Goal: Task Accomplishment & Management: Use online tool/utility

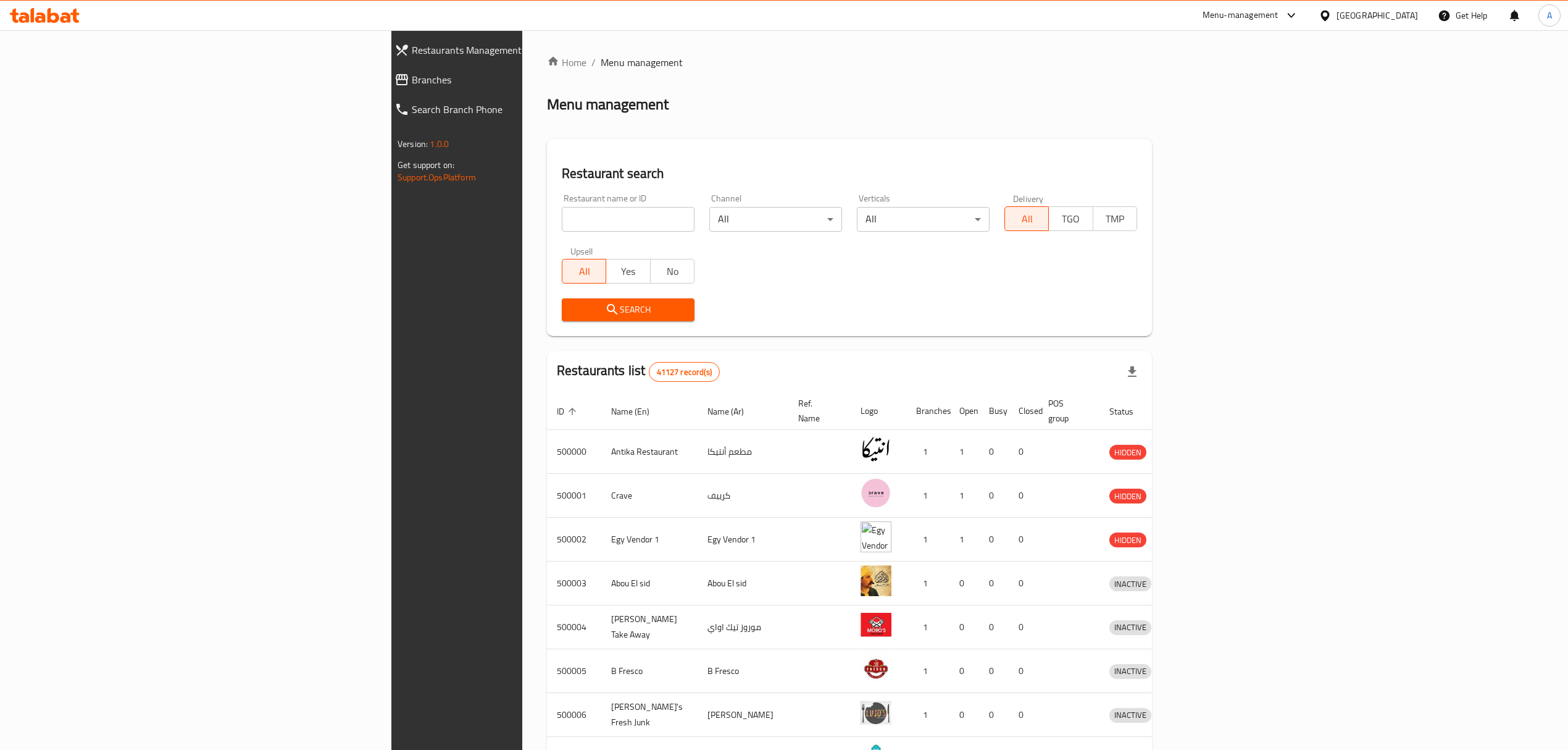
click at [562, 200] on div "Restaurant name or ID Restaurant name or ID" at bounding box center [628, 213] width 133 height 38
click at [562, 223] on input "search" at bounding box center [628, 219] width 133 height 24
paste input "همبرغر ضانى ني 1/2كيلو"
type input "همبرغر ضانى ني 1/2كيلو"
click at [562, 223] on input "همبرغر ضانى ني 1/2كيلو" at bounding box center [628, 219] width 133 height 24
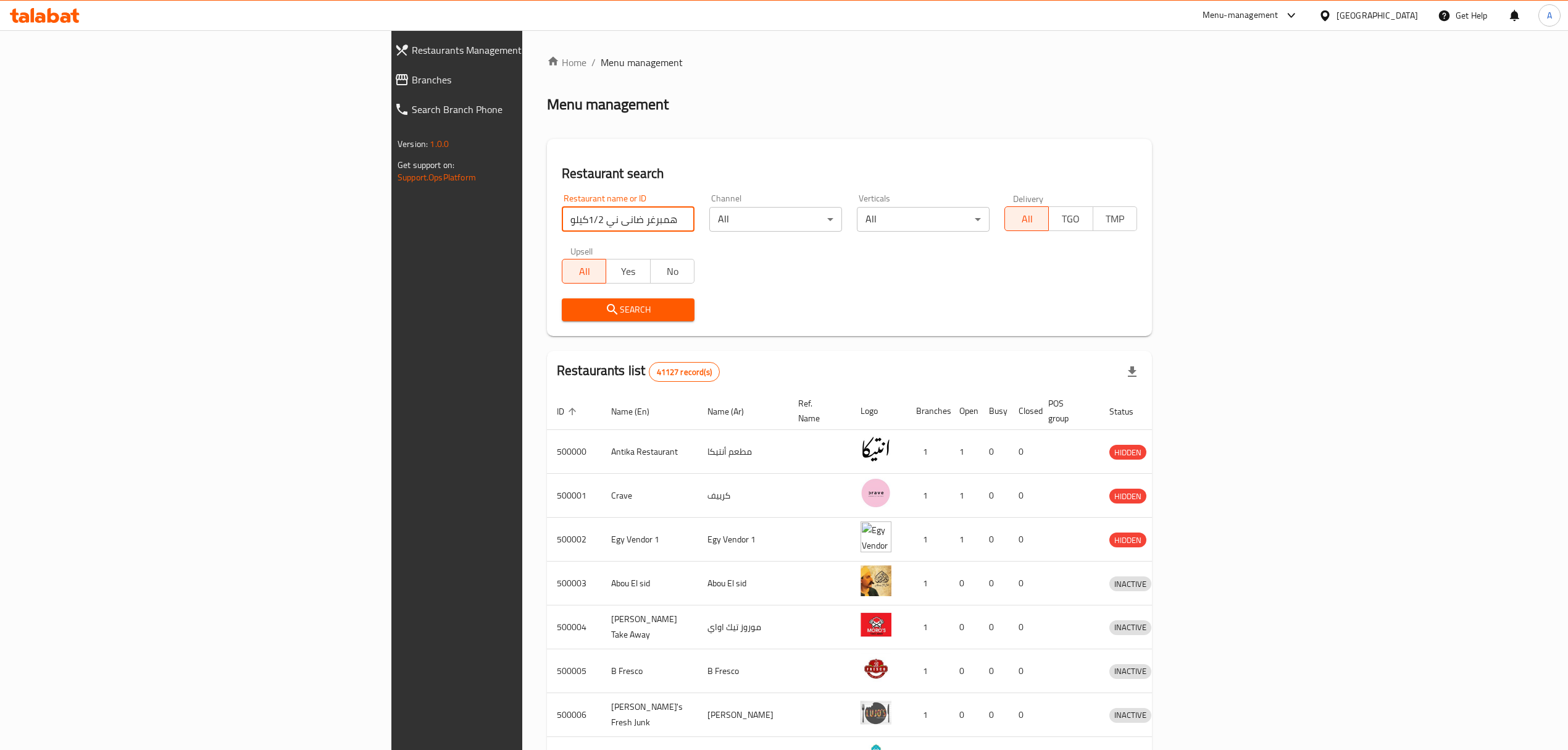
click at [562, 223] on input "همبرغر ضانى ني 1/2كيلو" at bounding box center [628, 219] width 133 height 24
click at [562, 218] on input "search" at bounding box center [628, 219] width 133 height 24
paste input "645906"
type input "645906"
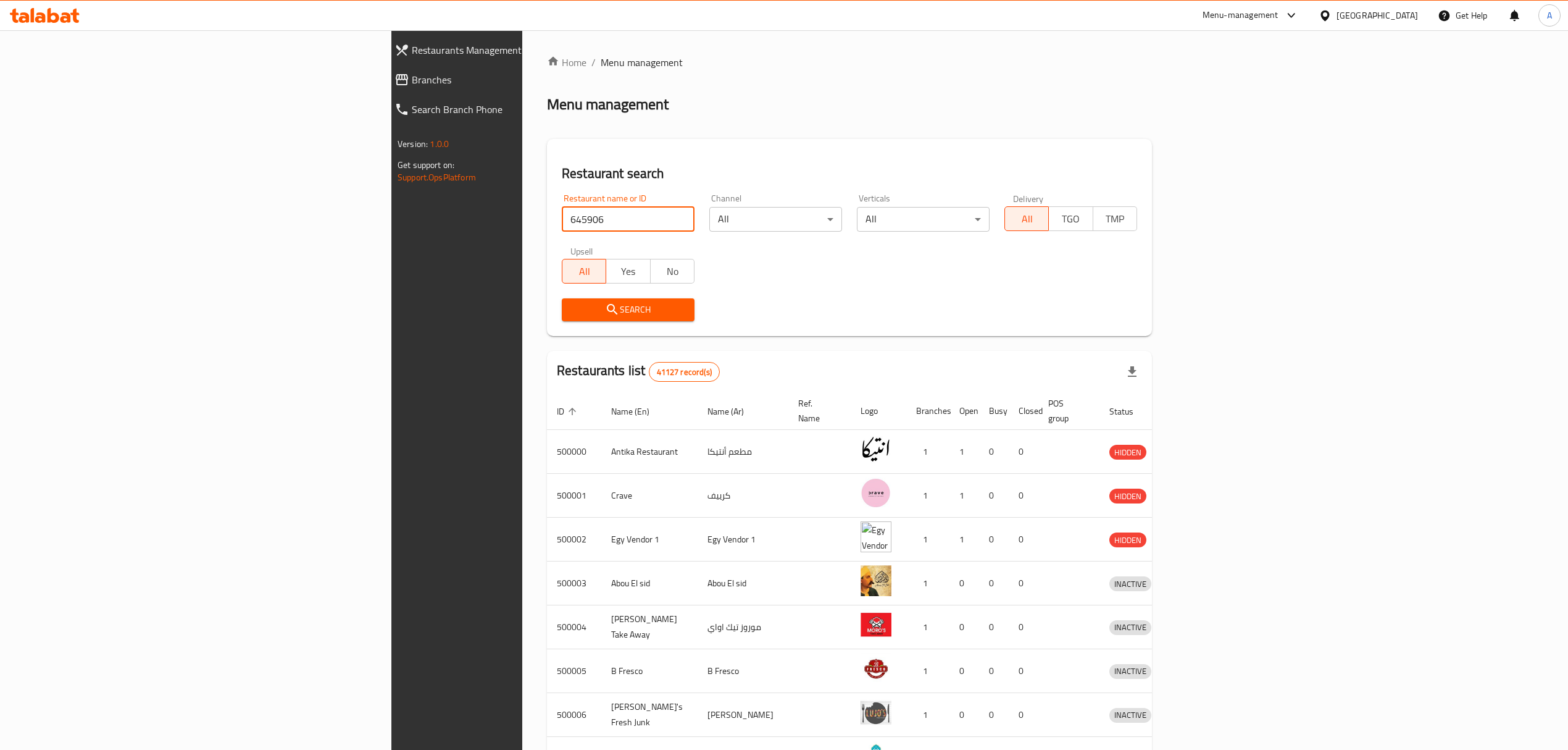
click button "Search" at bounding box center [628, 309] width 133 height 23
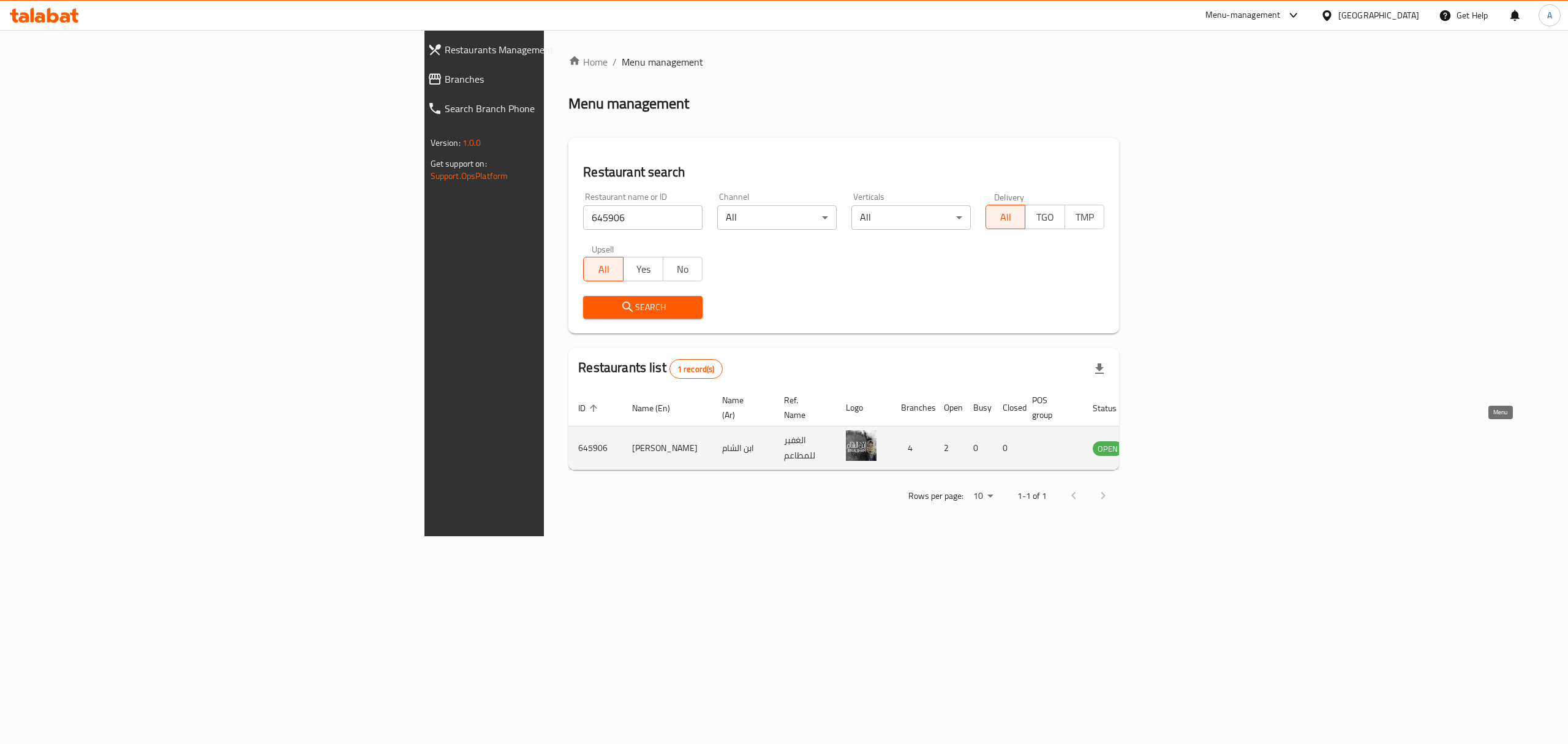
click at [1171, 444] on icon "enhanced table" at bounding box center [1164, 448] width 13 height 10
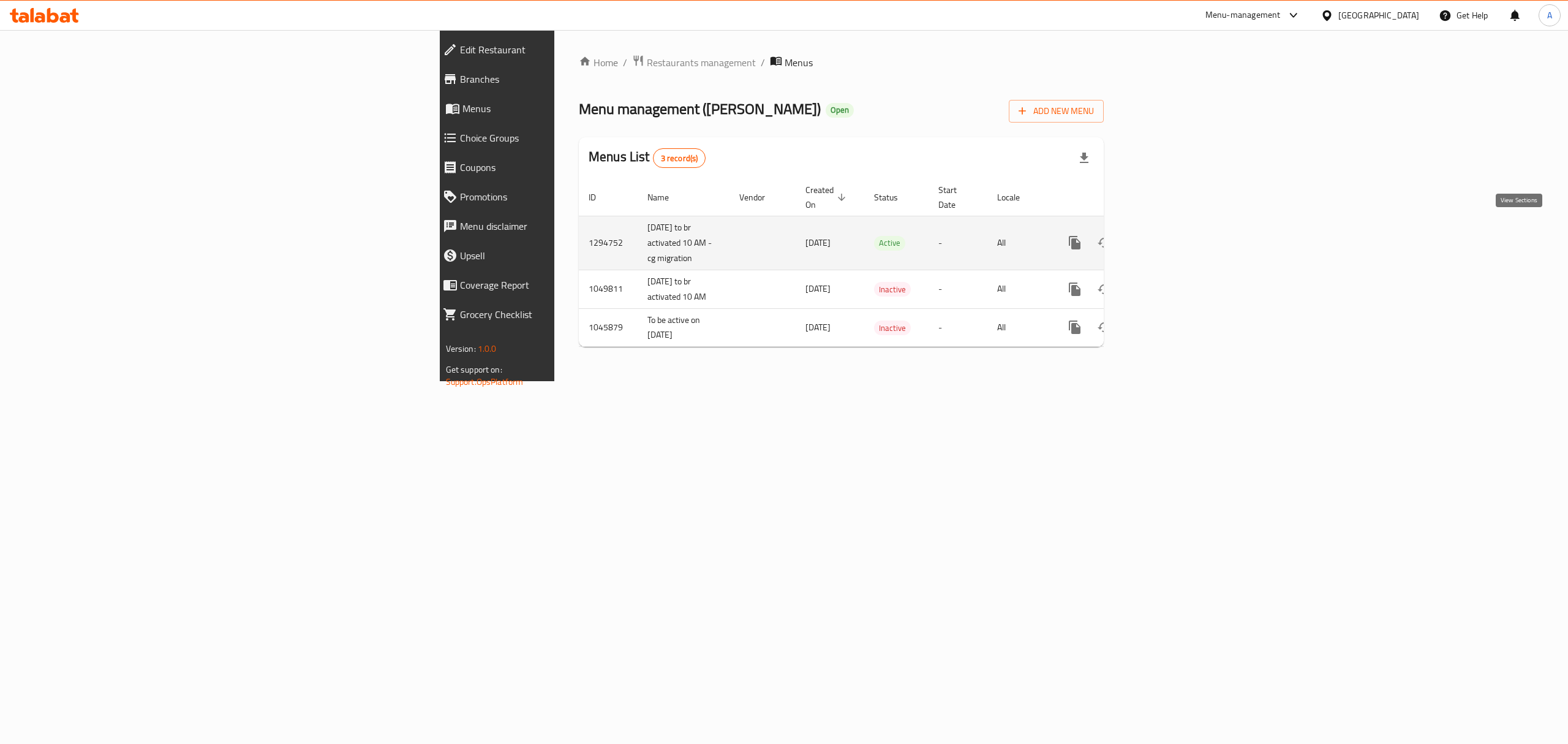
click at [1171, 235] on icon "enhanced table" at bounding box center [1163, 242] width 15 height 15
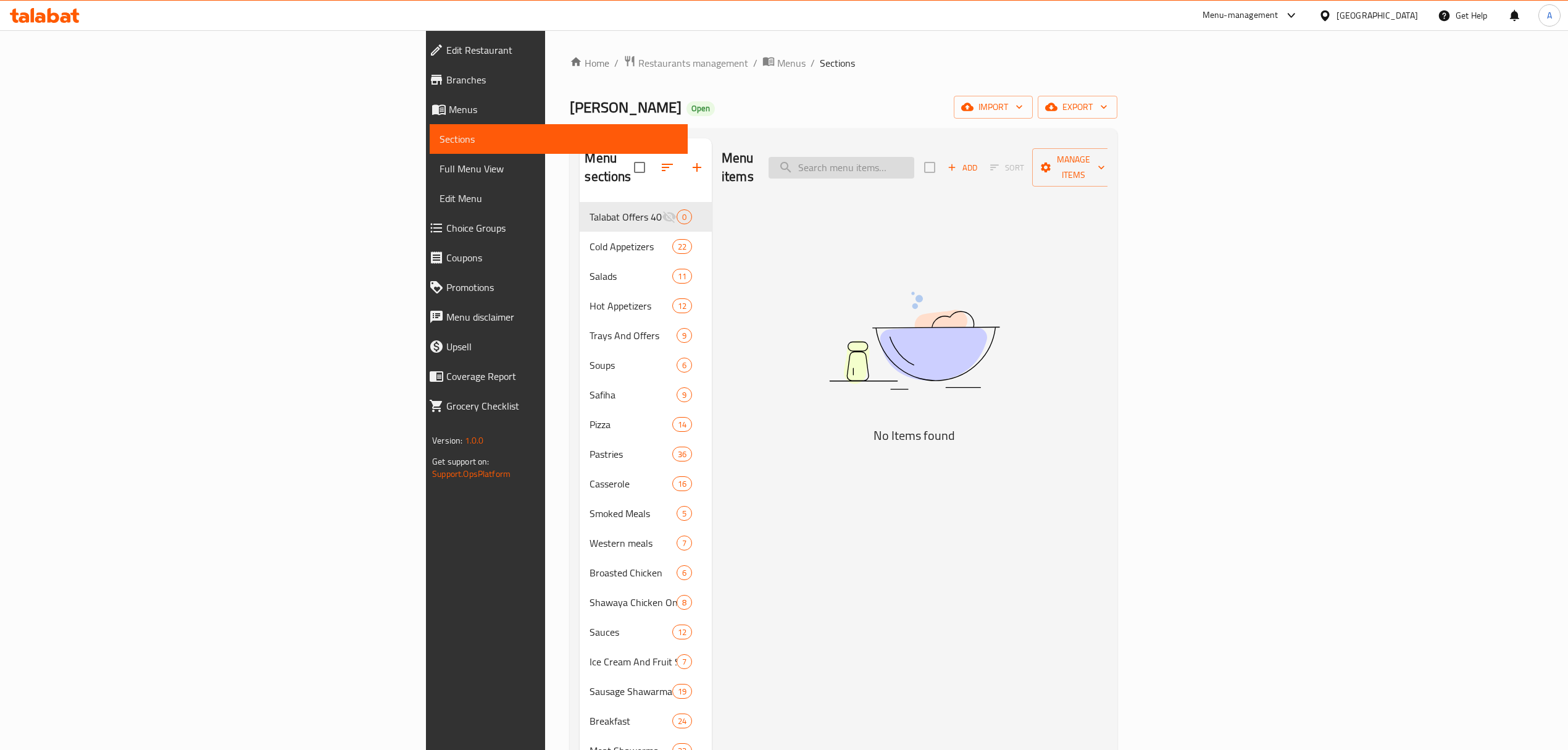
click at [914, 162] on input "search" at bounding box center [841, 167] width 145 height 21
paste input "همبرغر ضانى ني 1/2كيلو"
click at [914, 159] on input "همبرغر ضانى ني 1/2كيلو" at bounding box center [841, 167] width 145 height 21
drag, startPoint x: 993, startPoint y: 159, endPoint x: 950, endPoint y: 154, distance: 43.3
click at [914, 156] on input "همبرغر ضانى ني 1/2كيلو" at bounding box center [841, 167] width 145 height 21
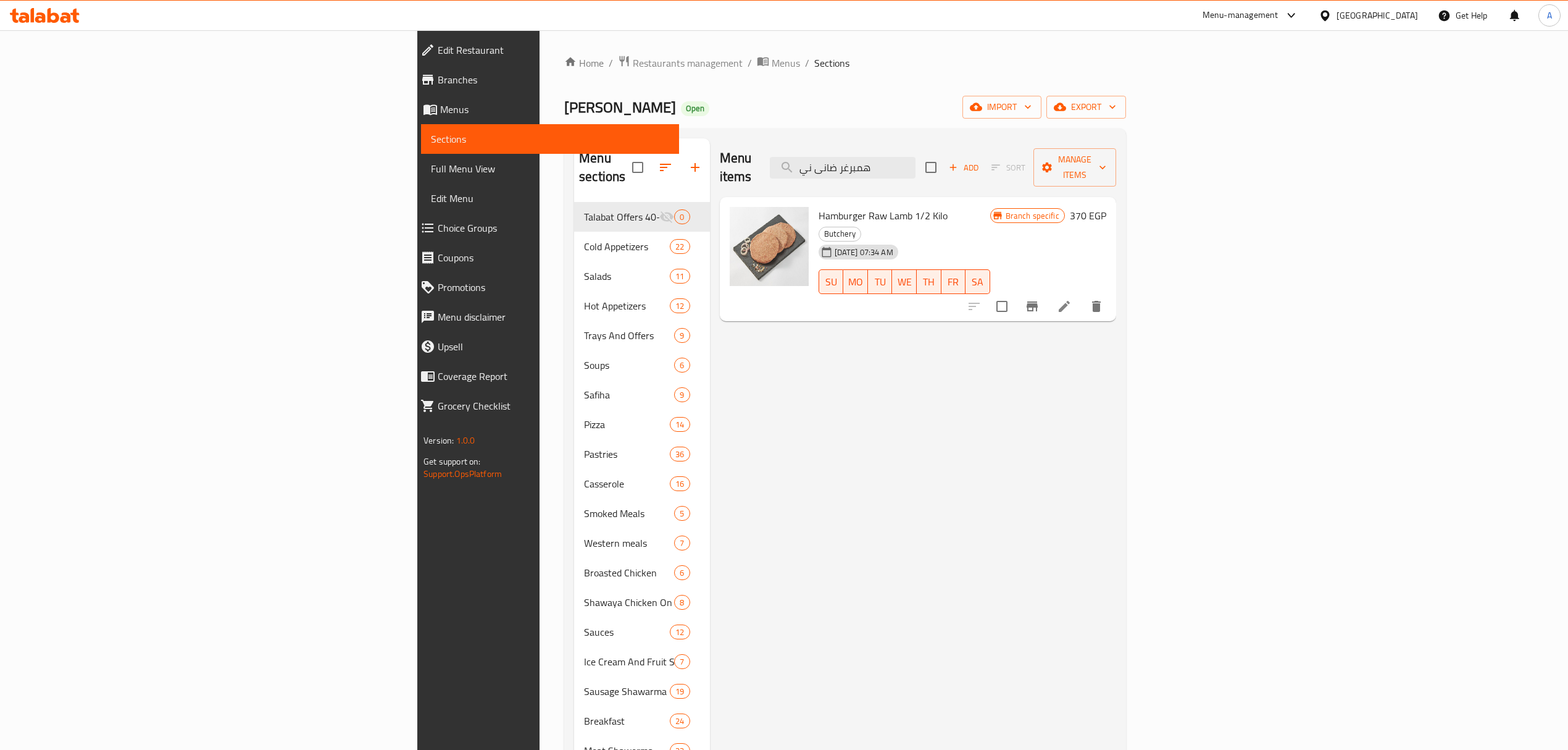
type input "همبرغر ضانى ني"
click at [1081, 295] on li at bounding box center [1064, 306] width 35 height 22
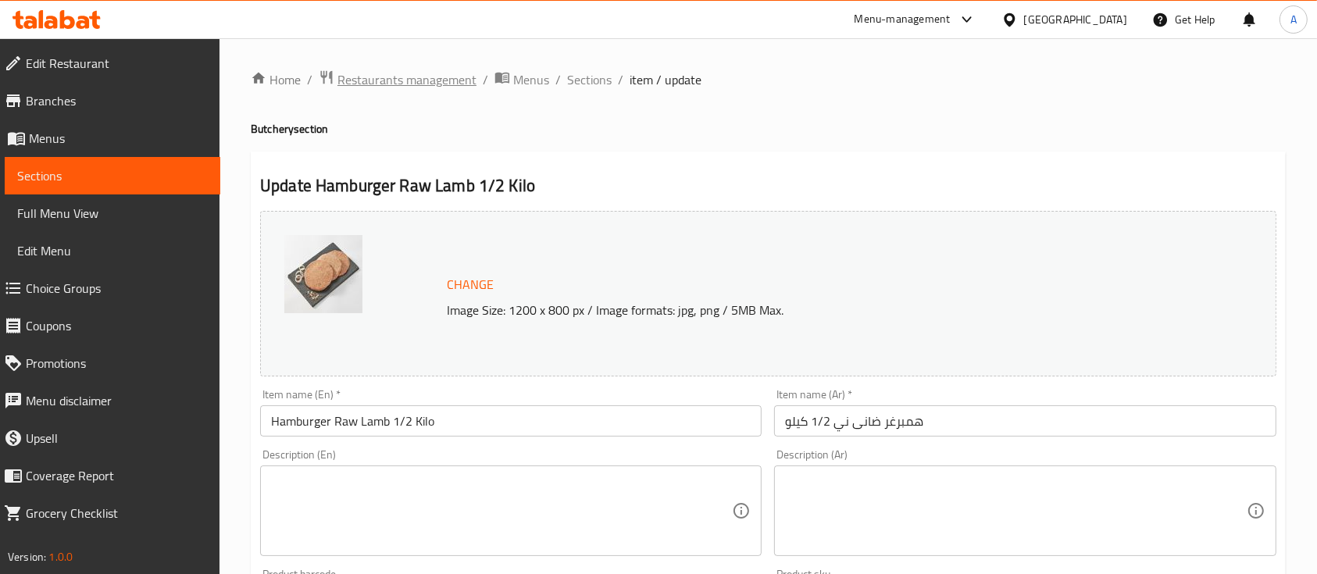
click at [431, 80] on span "Restaurants management" at bounding box center [407, 79] width 139 height 19
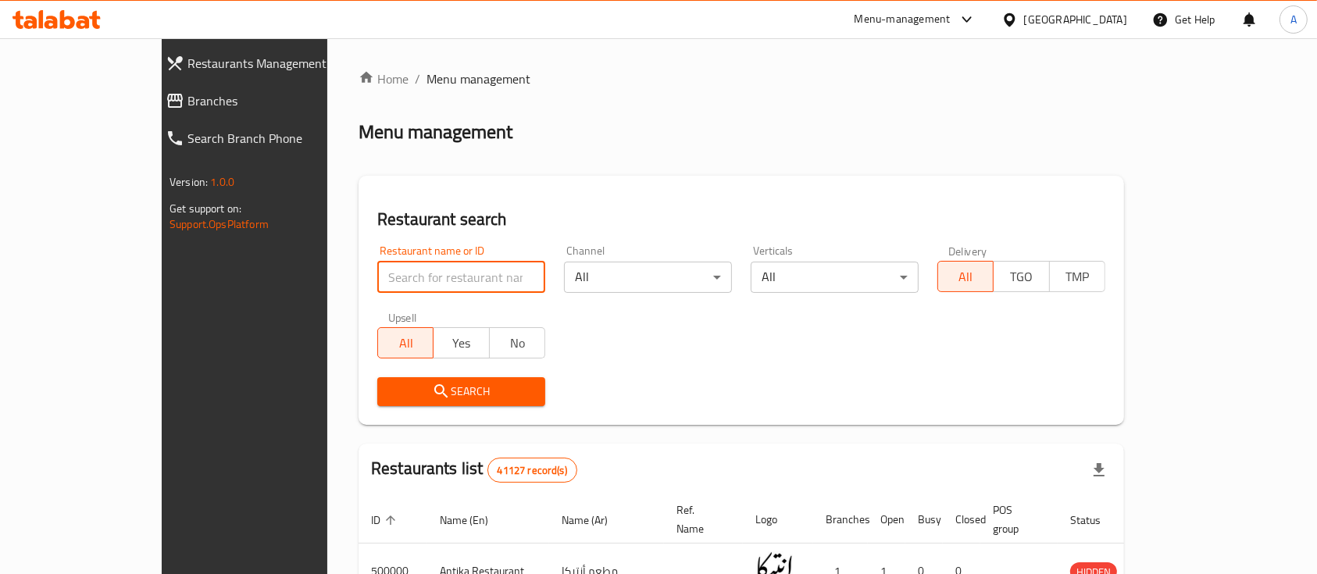
click at [420, 283] on input "search" at bounding box center [461, 277] width 168 height 31
type input "Chicken Tikka"
click button "Search" at bounding box center [461, 391] width 168 height 29
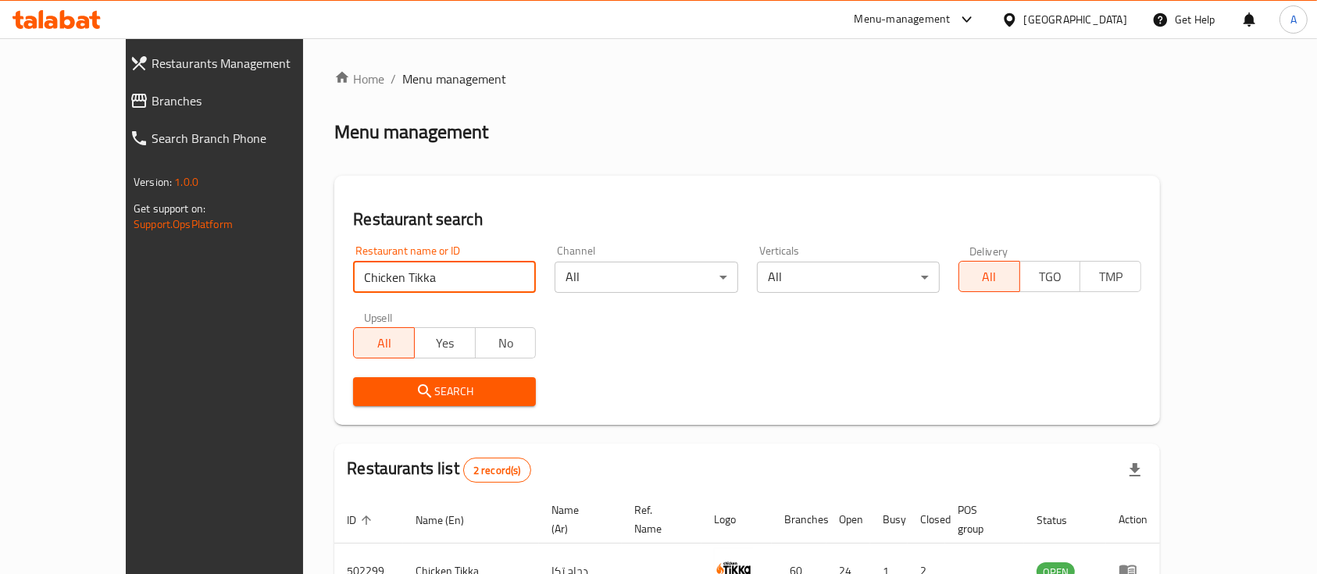
scroll to position [145, 0]
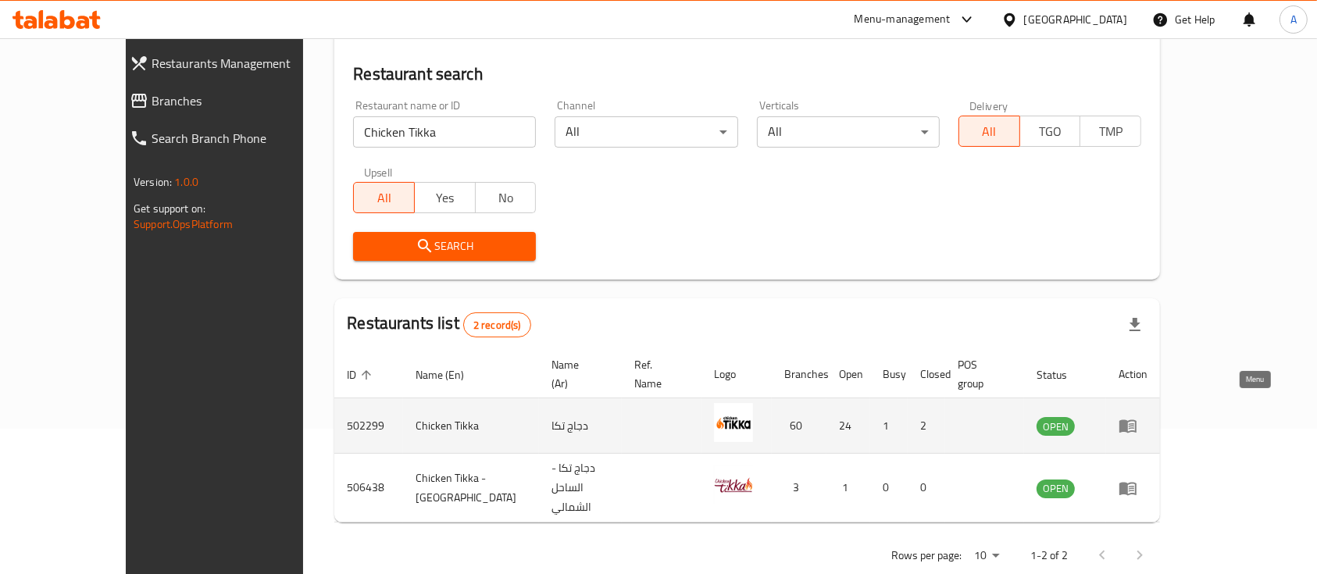
click at [1137, 420] on icon "enhanced table" at bounding box center [1128, 426] width 17 height 13
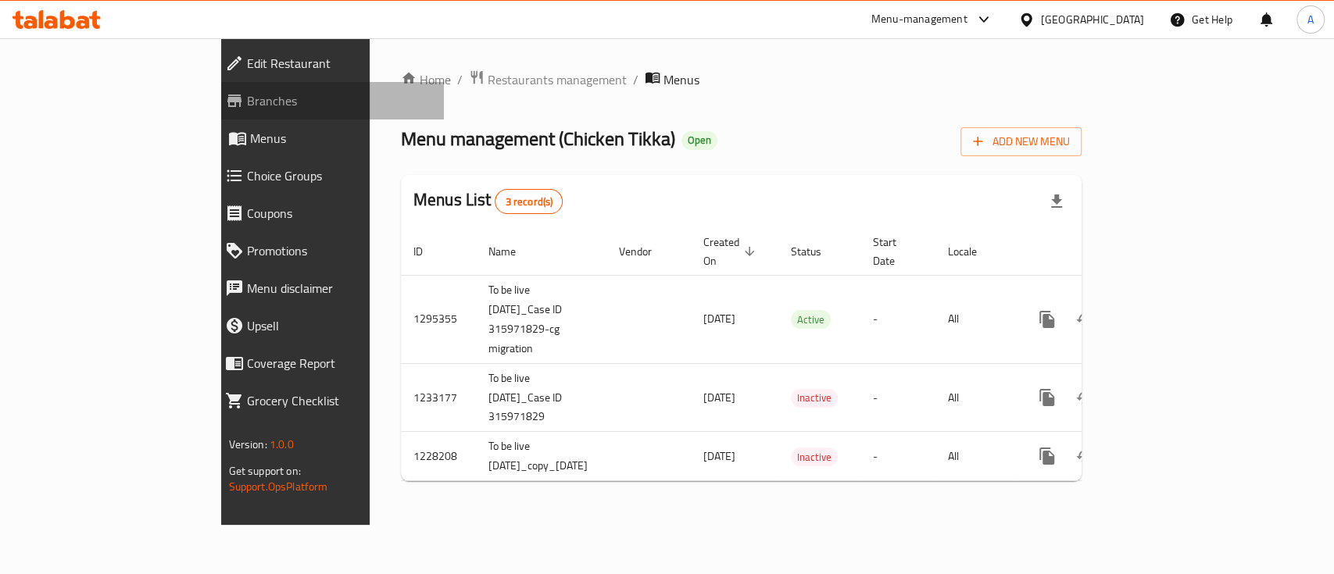
click at [225, 103] on span at bounding box center [236, 100] width 22 height 19
